Goal: Task Accomplishment & Management: Manage account settings

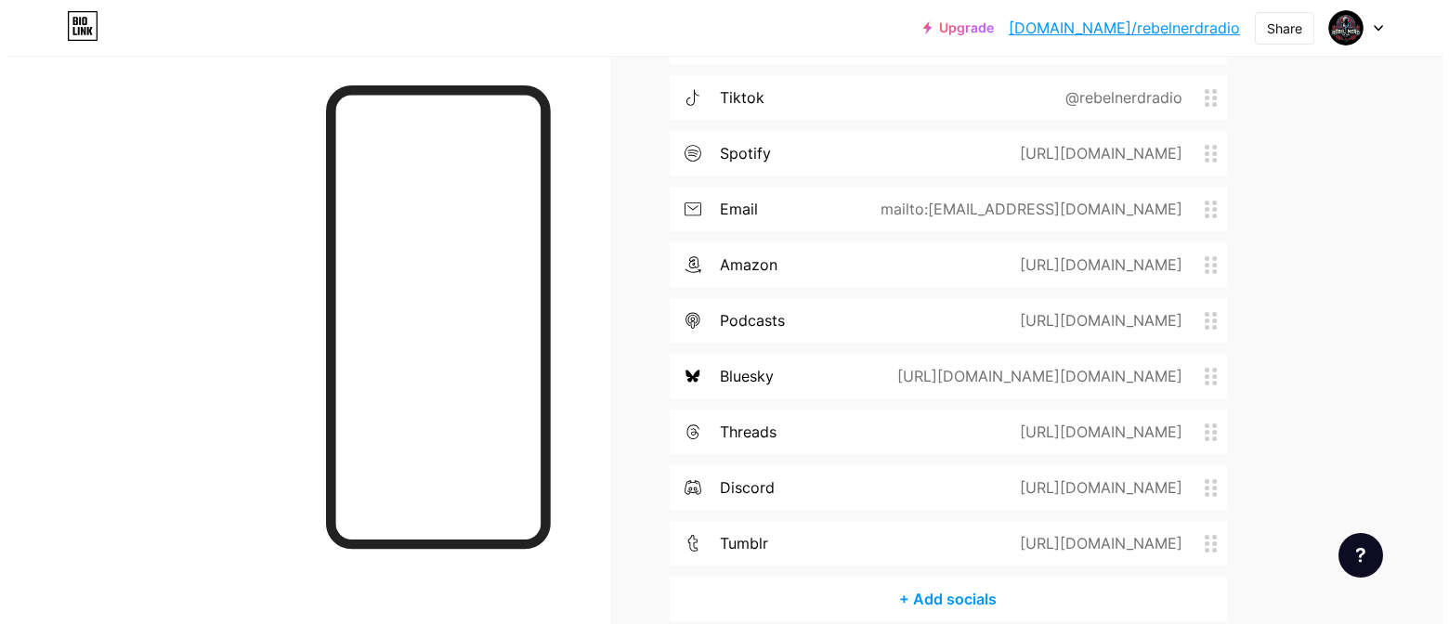
scroll to position [1296, 0]
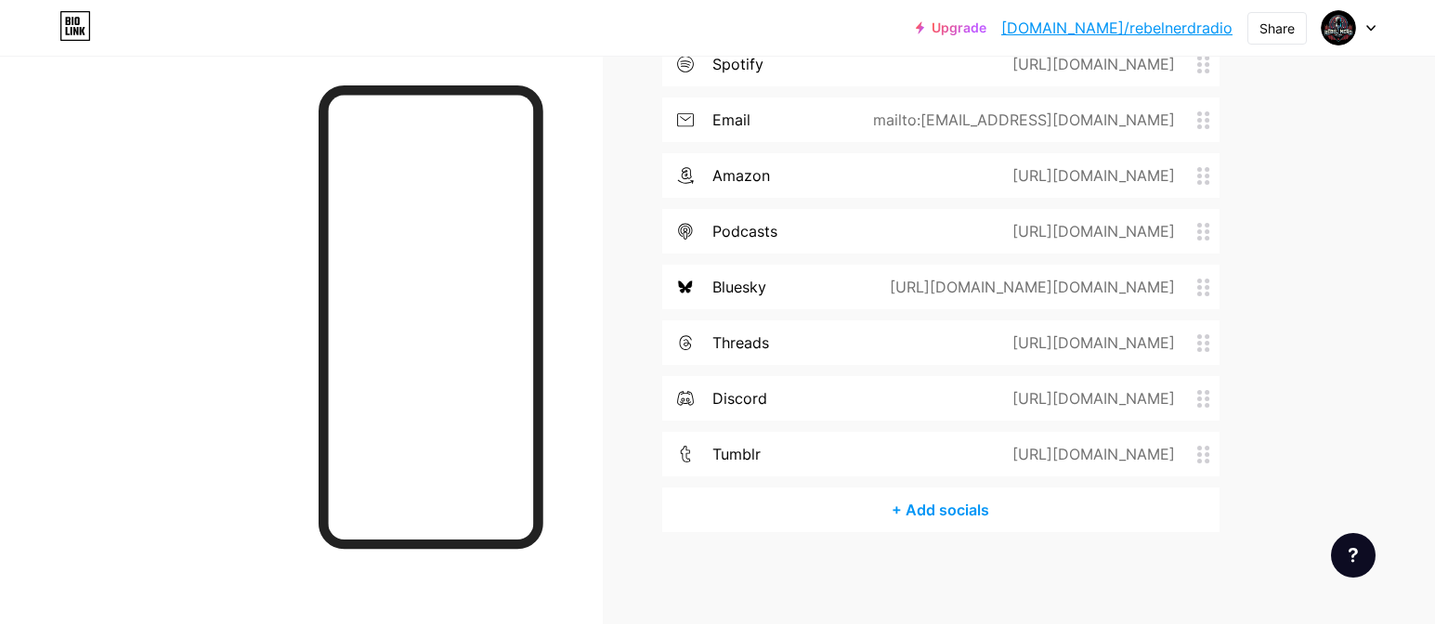
click at [913, 503] on div "+ Add socials" at bounding box center [940, 510] width 557 height 45
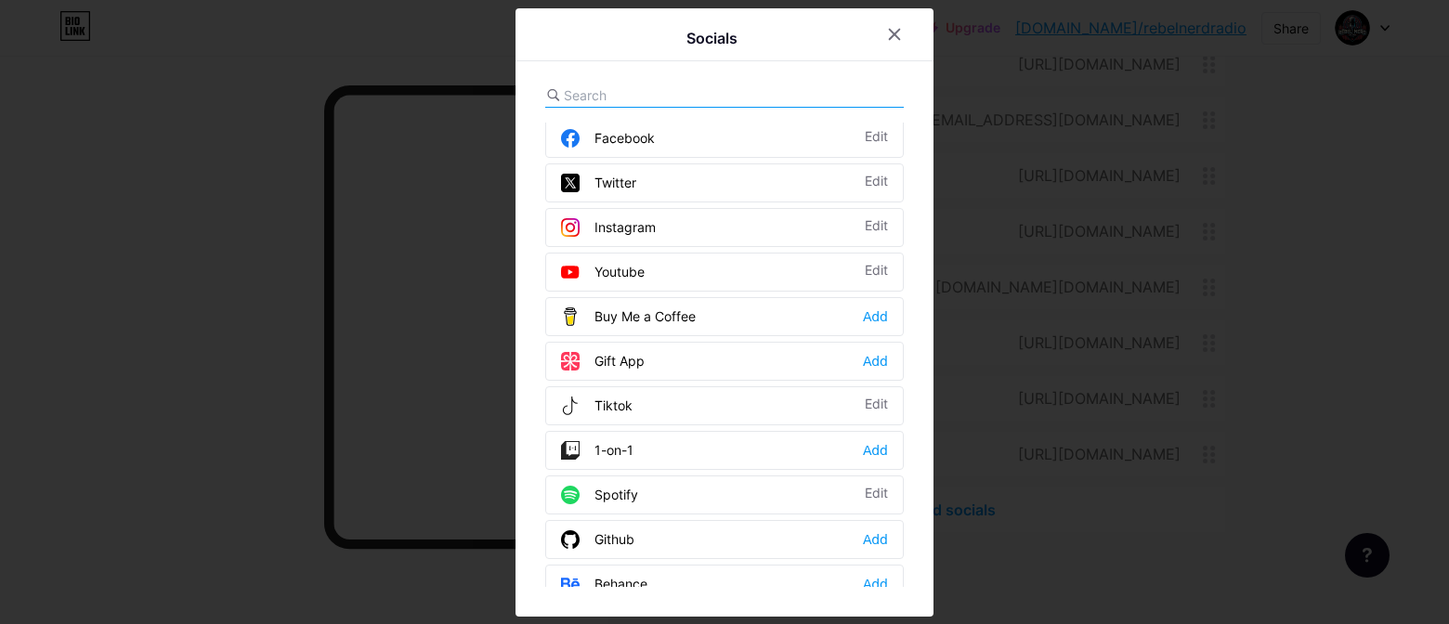
scroll to position [49, 0]
click at [628, 98] on input "text" at bounding box center [666, 95] width 205 height 20
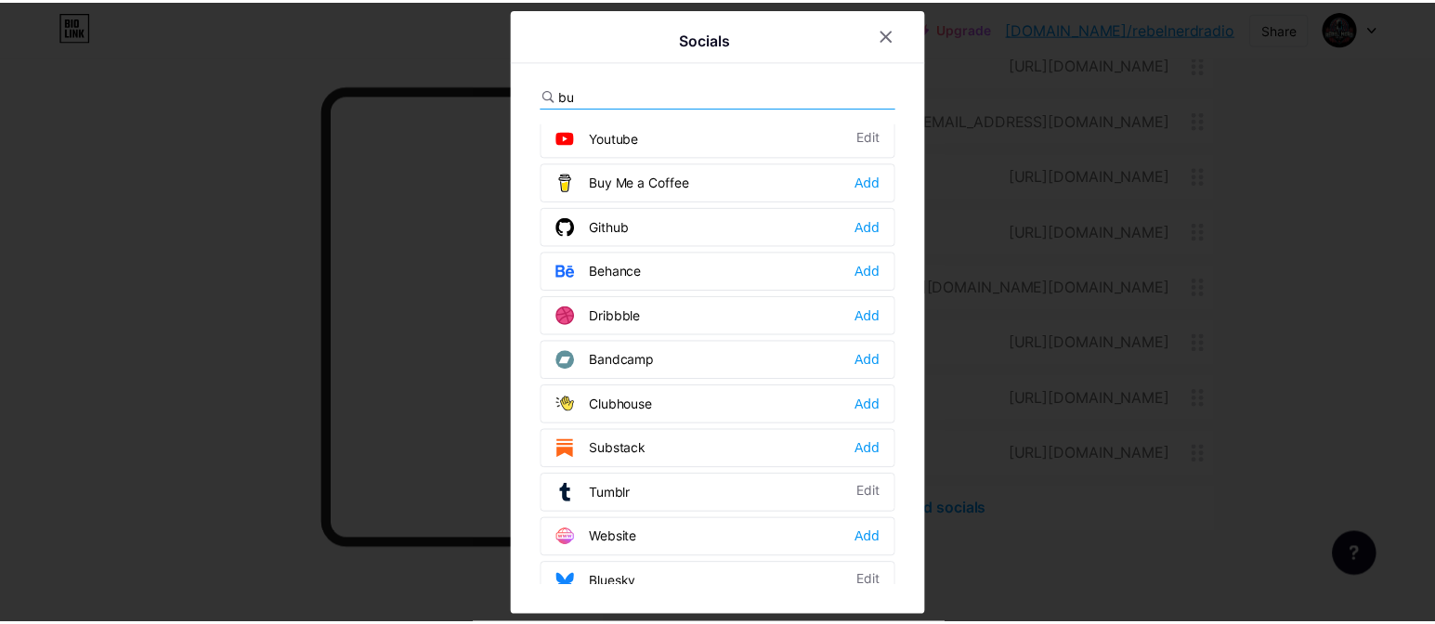
scroll to position [0, 0]
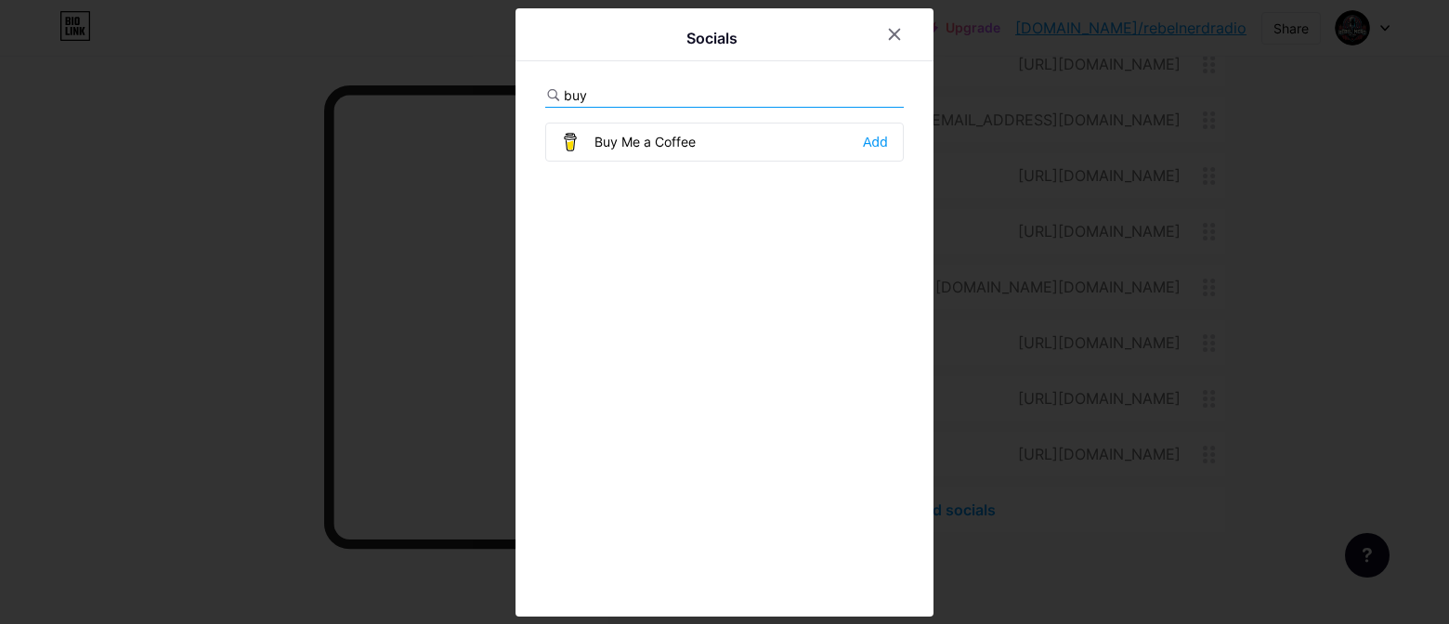
type input "buy"
click at [638, 140] on div "Buy Me a Coffee" at bounding box center [628, 142] width 135 height 19
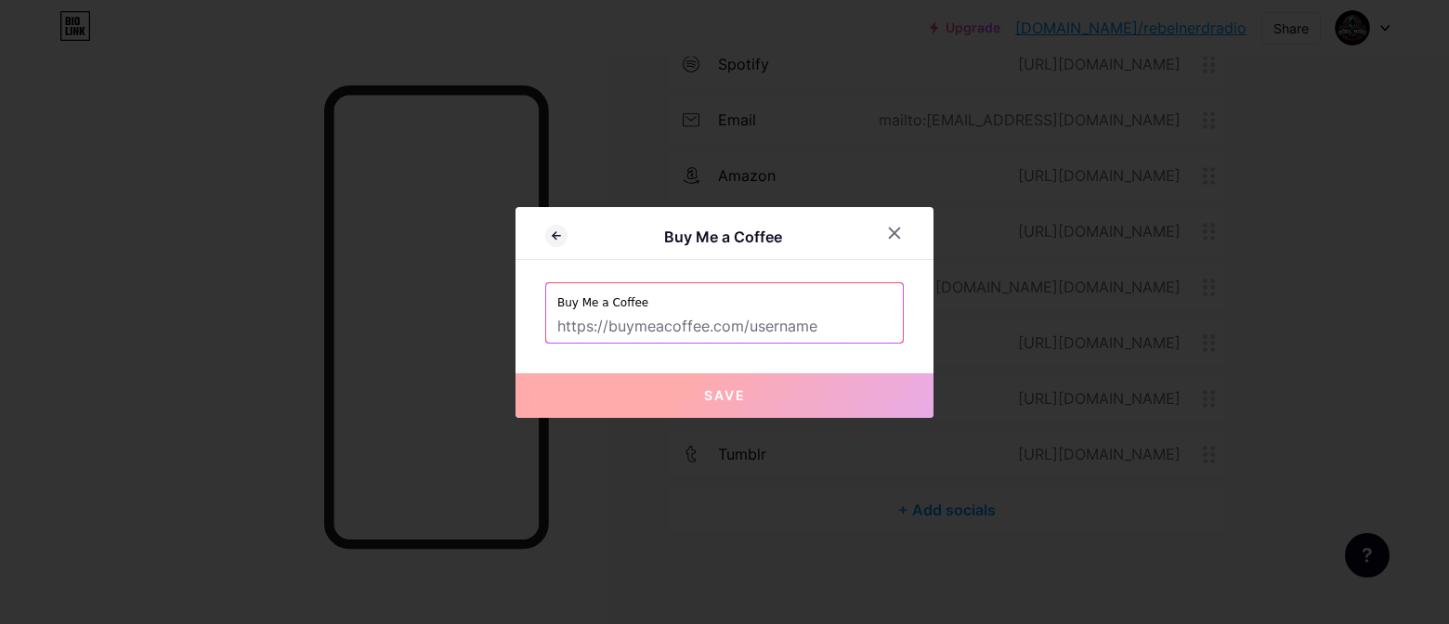
click at [757, 330] on input "text" at bounding box center [724, 327] width 334 height 32
paste input "936934"
type input "936934"
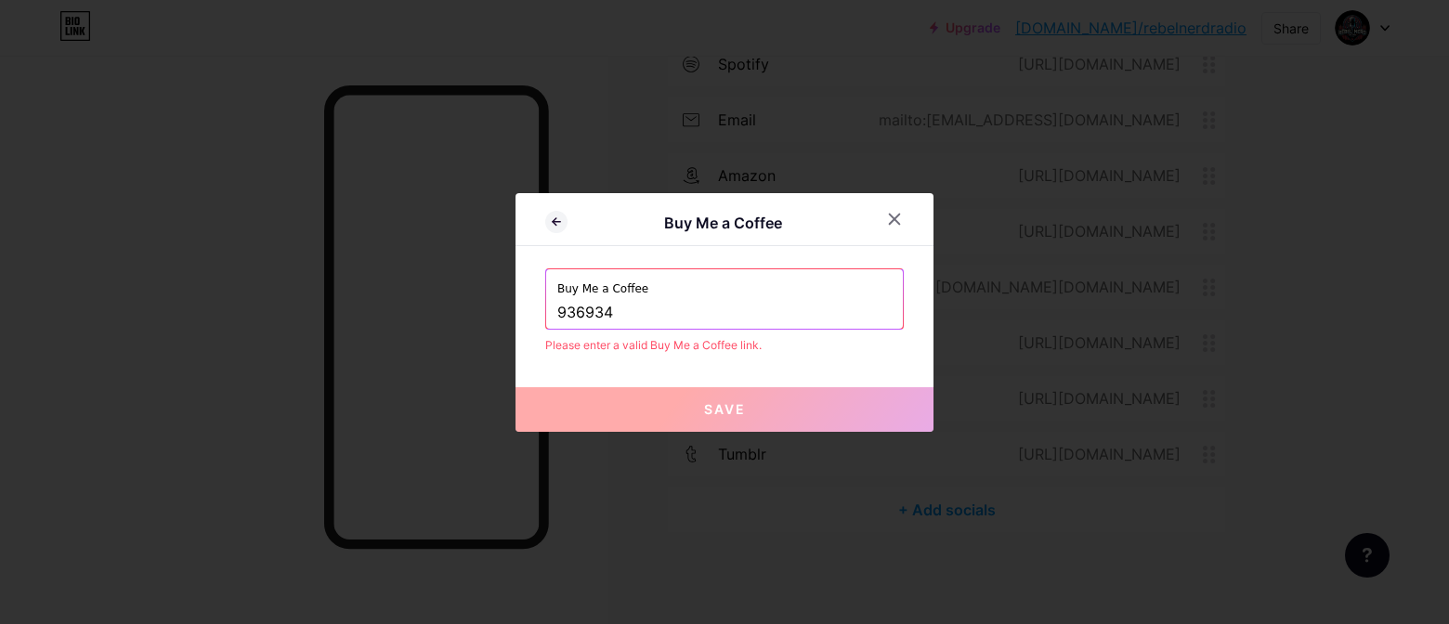
click at [593, 306] on input "936934" at bounding box center [724, 313] width 334 height 32
paste input "[URL][DOMAIN_NAME]"
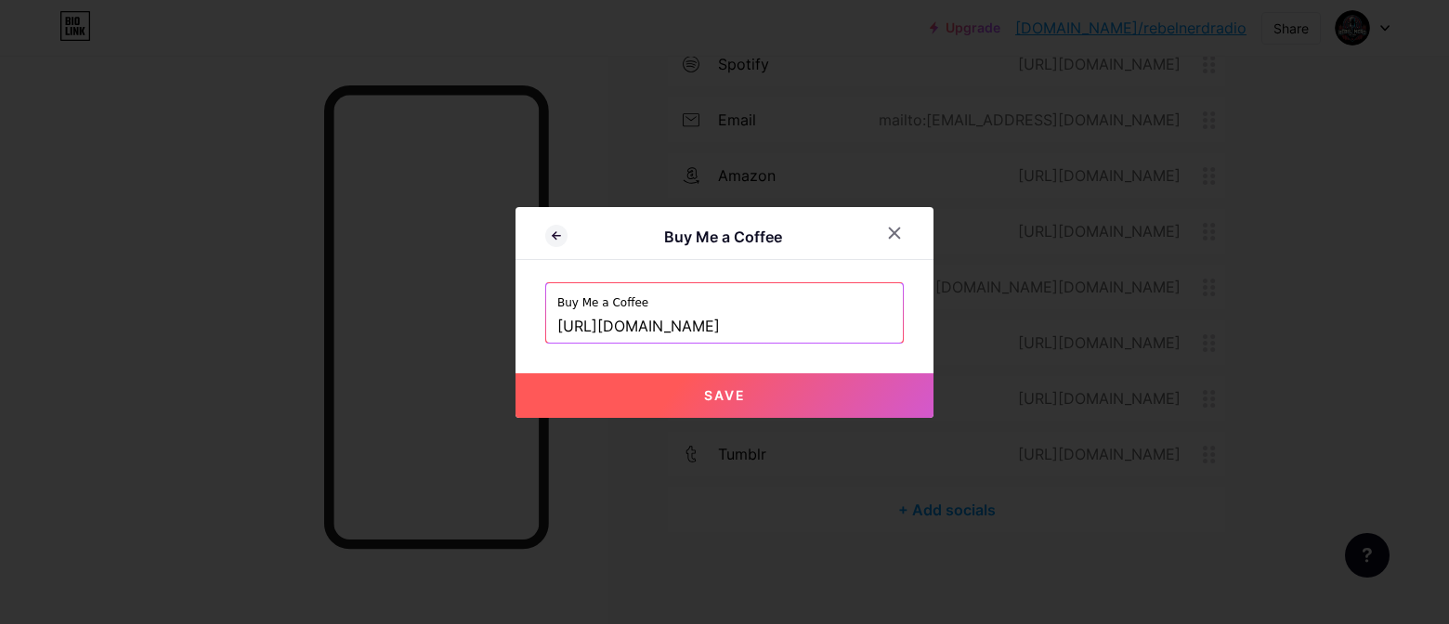
type input "[URL][DOMAIN_NAME]"
click at [786, 402] on button "Save" at bounding box center [724, 395] width 418 height 45
